Goal: Browse casually: Explore the website without a specific task or goal

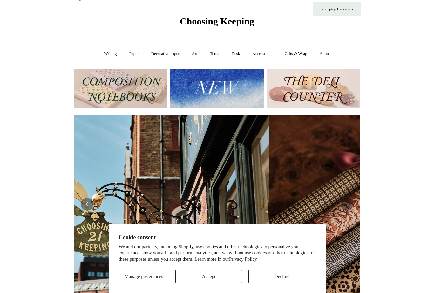
scroll to position [0, 53]
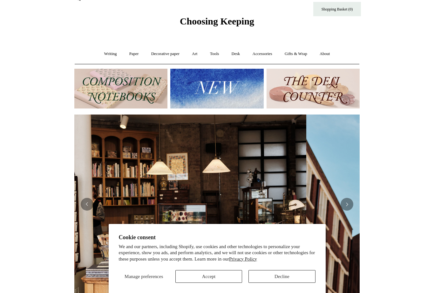
click at [220, 52] on link "Tools +" at bounding box center [214, 53] width 21 height 17
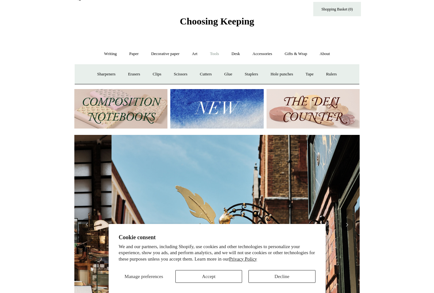
scroll to position [0, 285]
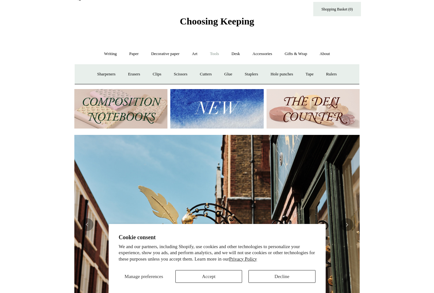
click at [193, 52] on link "Art +" at bounding box center [194, 53] width 17 height 17
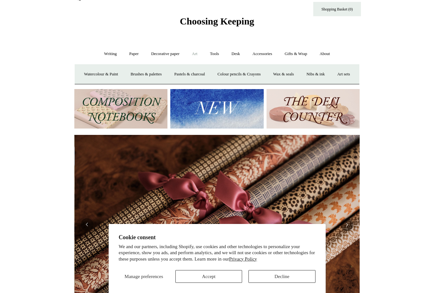
scroll to position [0, 571]
click at [330, 76] on link "Nibs & ink" at bounding box center [316, 74] width 30 height 17
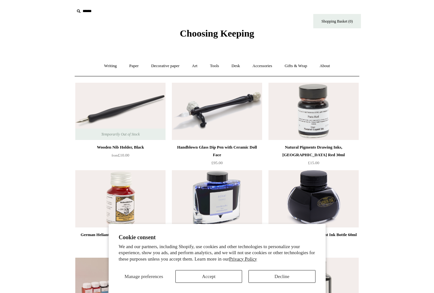
click at [190, 65] on link "Art +" at bounding box center [194, 66] width 17 height 17
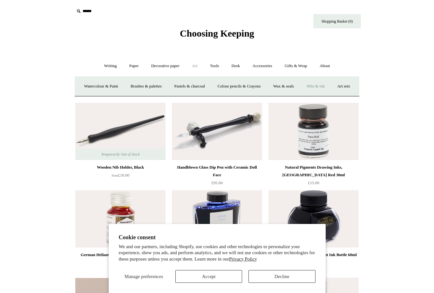
click at [331, 95] on link "Art sets" at bounding box center [343, 86] width 24 height 17
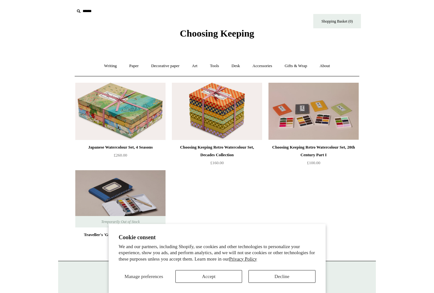
click at [210, 64] on link "Tools +" at bounding box center [214, 66] width 21 height 17
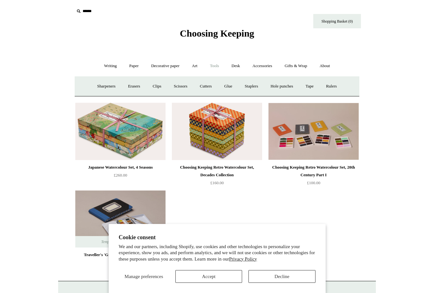
click at [129, 85] on link "Erasers" at bounding box center [134, 86] width 24 height 17
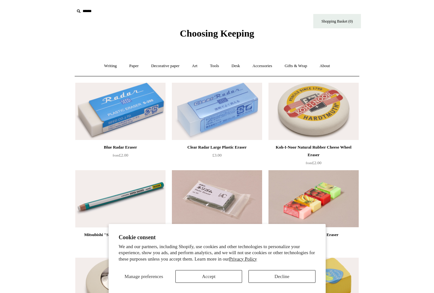
click at [194, 64] on link "Art +" at bounding box center [194, 66] width 17 height 17
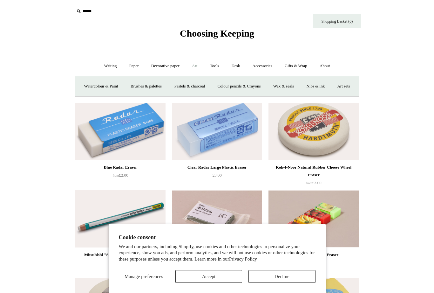
click at [98, 92] on link "Watercolour & Paint" at bounding box center [100, 86] width 45 height 17
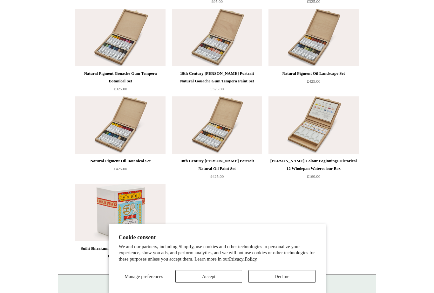
scroll to position [1384, 0]
click at [124, 135] on img at bounding box center [120, 124] width 90 height 57
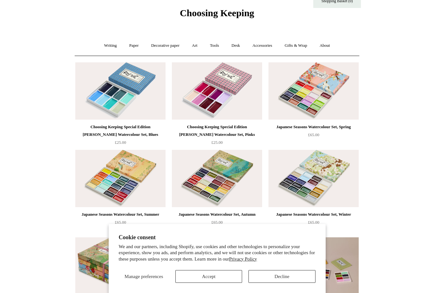
click at [102, 44] on link "Writing +" at bounding box center [111, 45] width 24 height 17
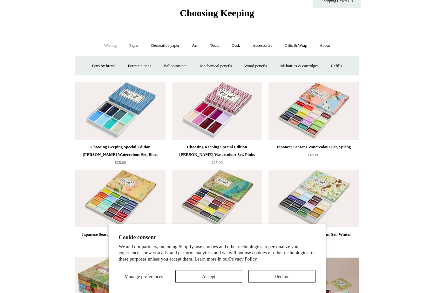
click at [218, 66] on link "Mechanical pencils +" at bounding box center [216, 66] width 44 height 17
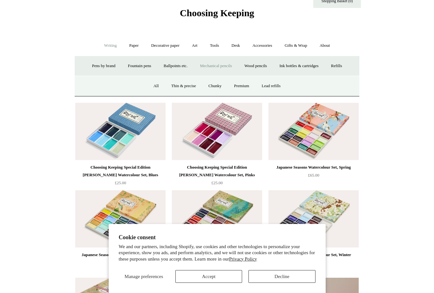
click at [238, 85] on link "Premium" at bounding box center [241, 86] width 27 height 17
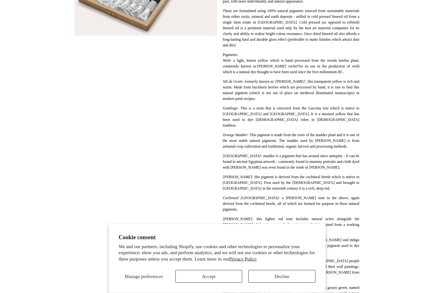
scroll to position [216, 0]
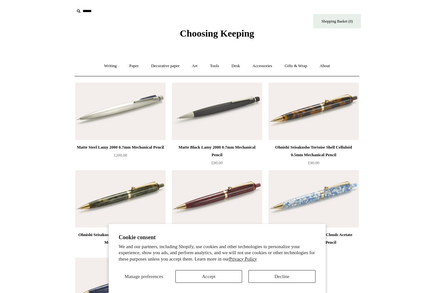
click at [103, 65] on link "Writing +" at bounding box center [111, 66] width 24 height 17
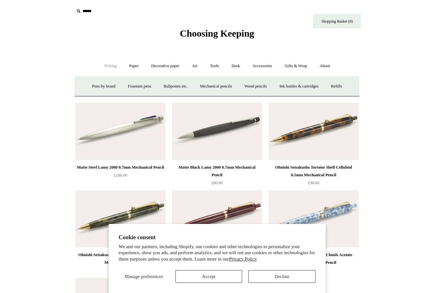
click at [218, 86] on link "Mechanical pencils +" at bounding box center [216, 86] width 44 height 17
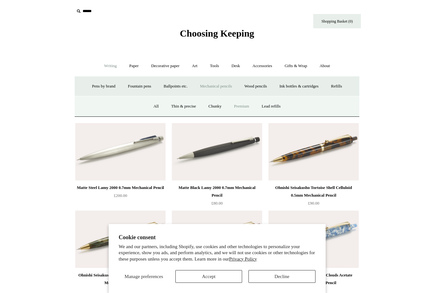
click at [211, 106] on link "Chunky" at bounding box center [215, 106] width 24 height 17
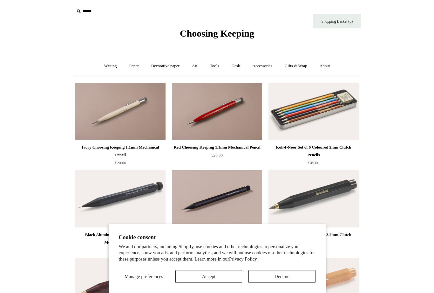
click at [105, 68] on link "Writing +" at bounding box center [111, 66] width 24 height 17
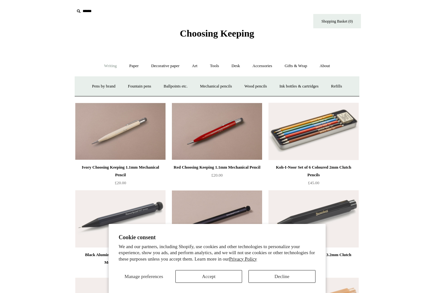
click at [139, 88] on link "Fountain pens +" at bounding box center [139, 86] width 35 height 17
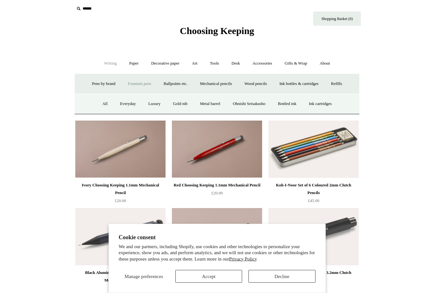
scroll to position [3, 0]
click at [120, 102] on link "Everyday" at bounding box center [127, 103] width 27 height 17
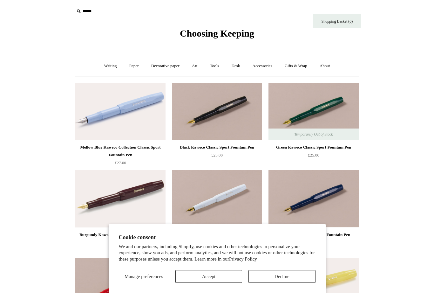
click at [238, 71] on link "Desk +" at bounding box center [236, 66] width 20 height 17
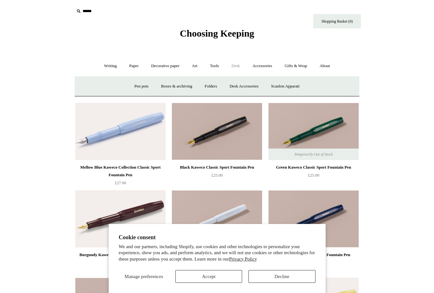
click at [134, 91] on link "Pen pots" at bounding box center [141, 86] width 25 height 17
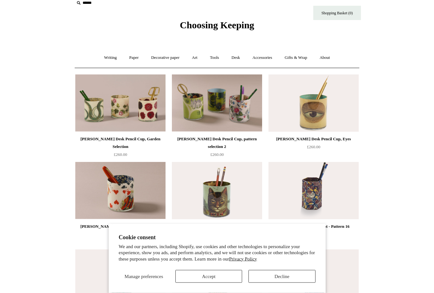
scroll to position [8, 0]
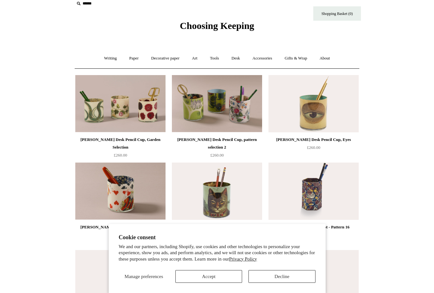
click at [309, 123] on img at bounding box center [313, 103] width 90 height 57
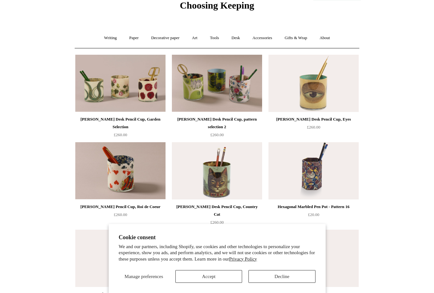
click at [271, 41] on link "Accessories +" at bounding box center [262, 38] width 31 height 17
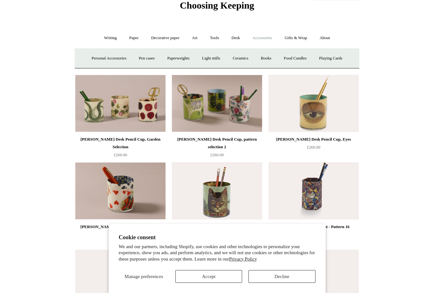
click at [216, 62] on link "Light mills" at bounding box center [211, 58] width 30 height 17
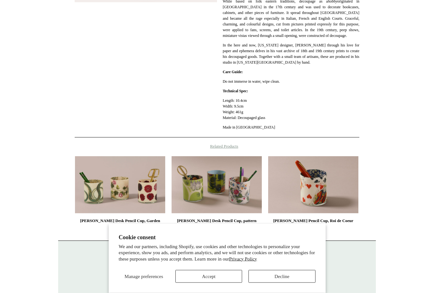
scroll to position [238, 0]
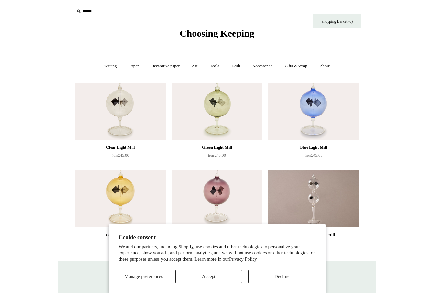
click at [304, 67] on link "Gifts & Wrap +" at bounding box center [296, 66] width 34 height 17
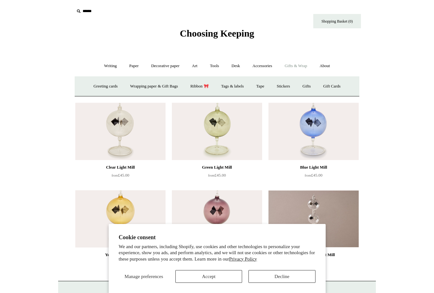
click at [270, 69] on link "Accessories +" at bounding box center [262, 66] width 31 height 17
click at [345, 87] on link "Playing Cards" at bounding box center [330, 86] width 35 height 17
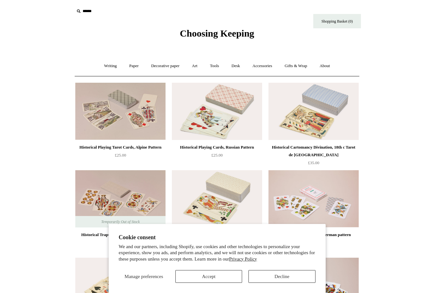
click at [267, 68] on link "Accessories +" at bounding box center [262, 66] width 31 height 17
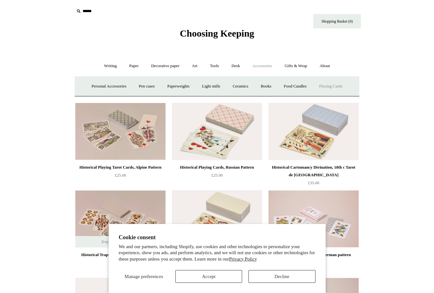
click at [275, 86] on link "Books" at bounding box center [266, 86] width 22 height 17
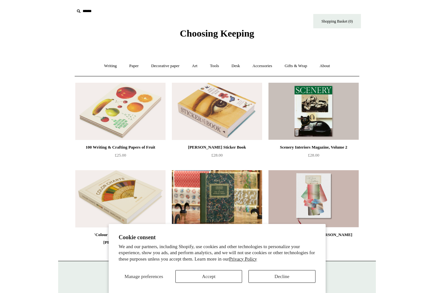
click at [131, 62] on link "Paper +" at bounding box center [134, 66] width 21 height 17
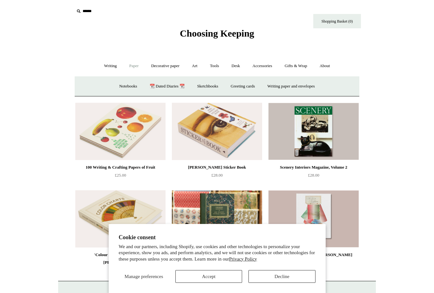
click at [209, 86] on link "Sketchbooks +" at bounding box center [207, 86] width 32 height 17
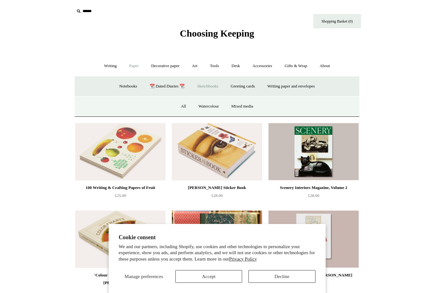
click at [178, 106] on link "All" at bounding box center [183, 106] width 17 height 17
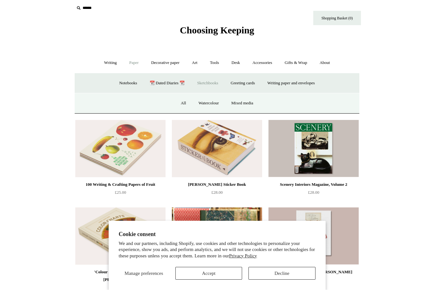
scroll to position [3, 0]
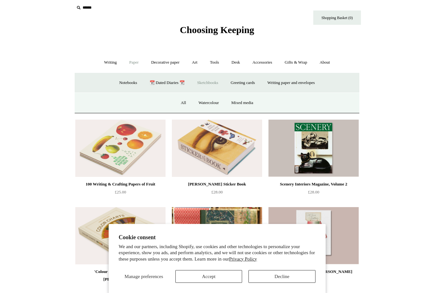
click at [106, 61] on link "Writing +" at bounding box center [111, 62] width 24 height 17
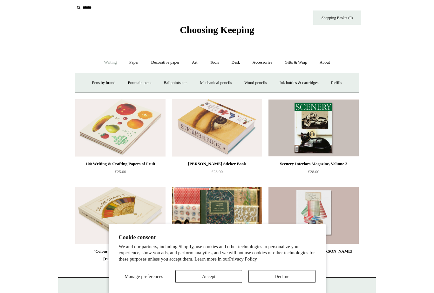
click at [263, 85] on link "Wood pencils +" at bounding box center [256, 82] width 34 height 17
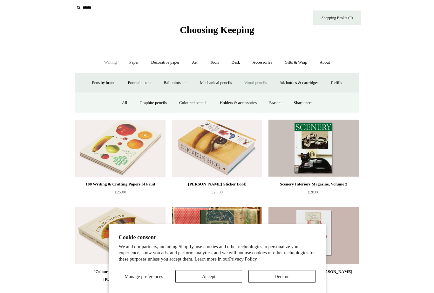
click at [279, 103] on link "Erasers" at bounding box center [275, 102] width 24 height 17
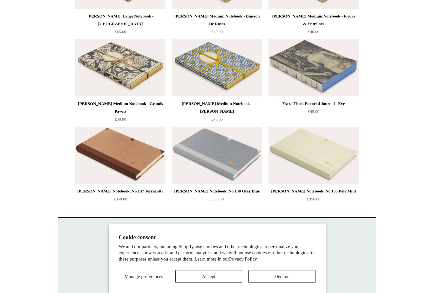
scroll to position [1008, 0]
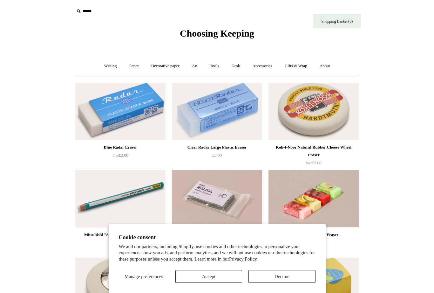
click at [107, 67] on link "Writing +" at bounding box center [111, 66] width 24 height 17
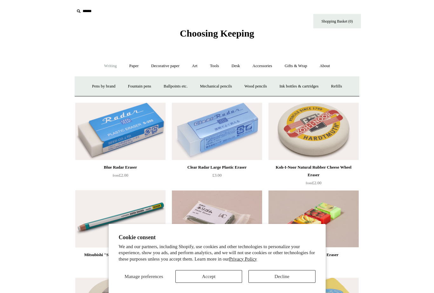
click at [262, 88] on link "Wood pencils +" at bounding box center [256, 86] width 34 height 17
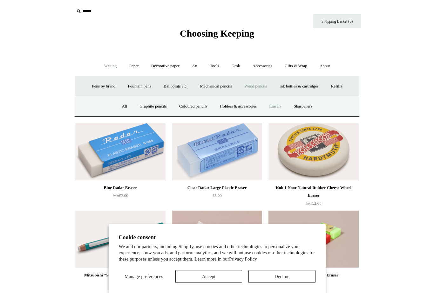
click at [116, 107] on link "All" at bounding box center [124, 106] width 17 height 17
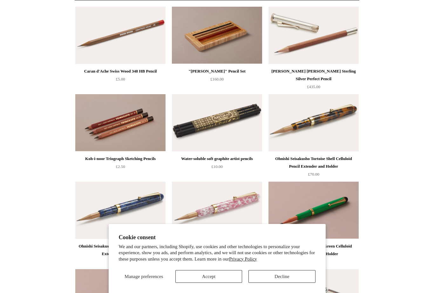
scroll to position [75, 0]
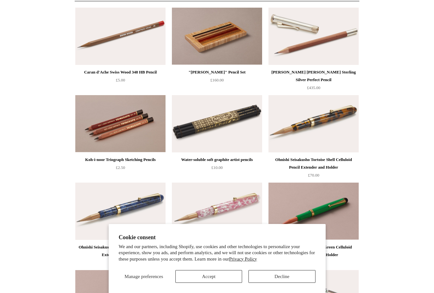
click at [326, 52] on img at bounding box center [313, 36] width 90 height 57
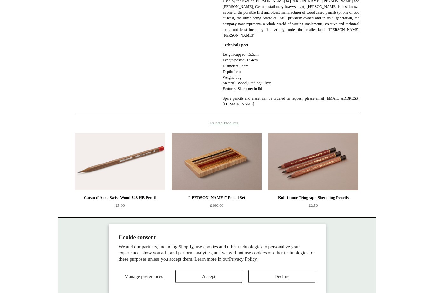
scroll to position [289, 0]
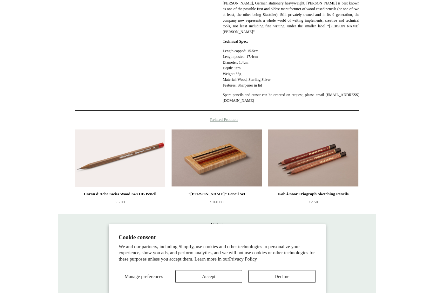
click at [313, 162] on img at bounding box center [313, 157] width 90 height 57
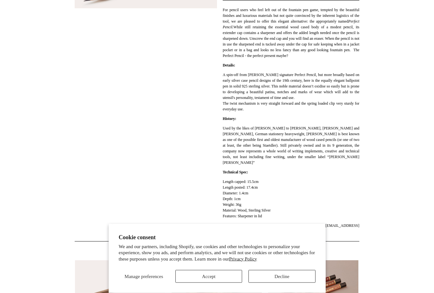
scroll to position [100, 0]
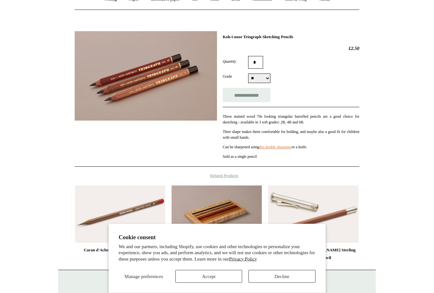
scroll to position [84, 0]
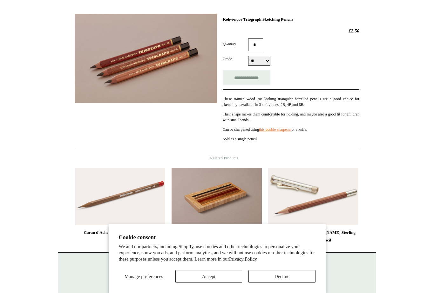
click at [133, 206] on img at bounding box center [120, 196] width 90 height 57
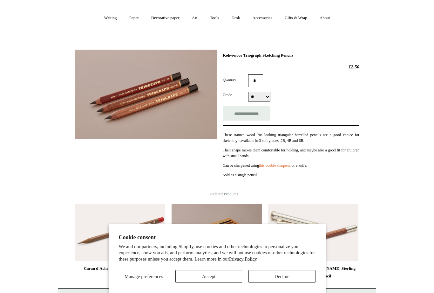
scroll to position [37, 0]
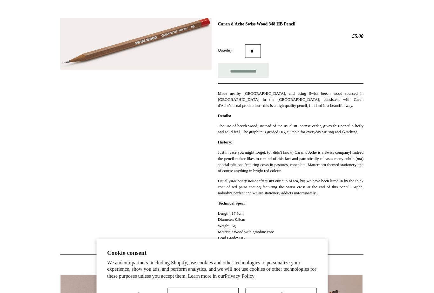
scroll to position [81, 0]
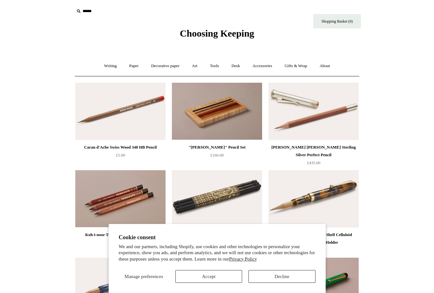
click at [236, 194] on img at bounding box center [217, 198] width 90 height 57
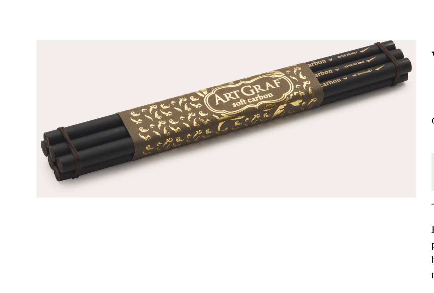
scroll to position [10, 0]
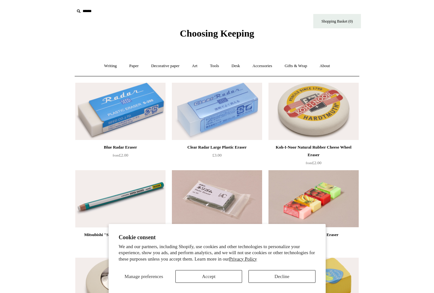
click at [99, 63] on link "Writing +" at bounding box center [111, 66] width 24 height 17
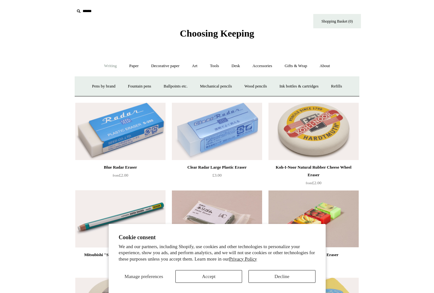
click at [177, 85] on link "Ballpoints etc. +" at bounding box center [175, 86] width 35 height 17
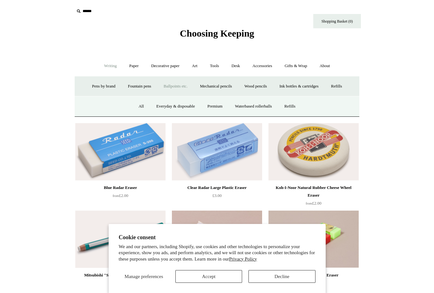
click at [138, 105] on link "All" at bounding box center [141, 106] width 17 height 17
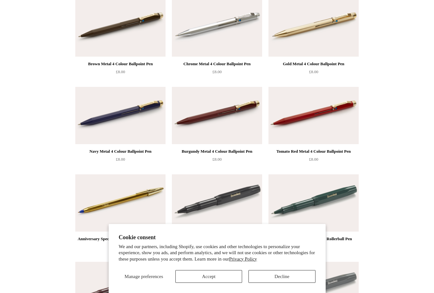
scroll to position [172, 0]
